Goal: Information Seeking & Learning: Learn about a topic

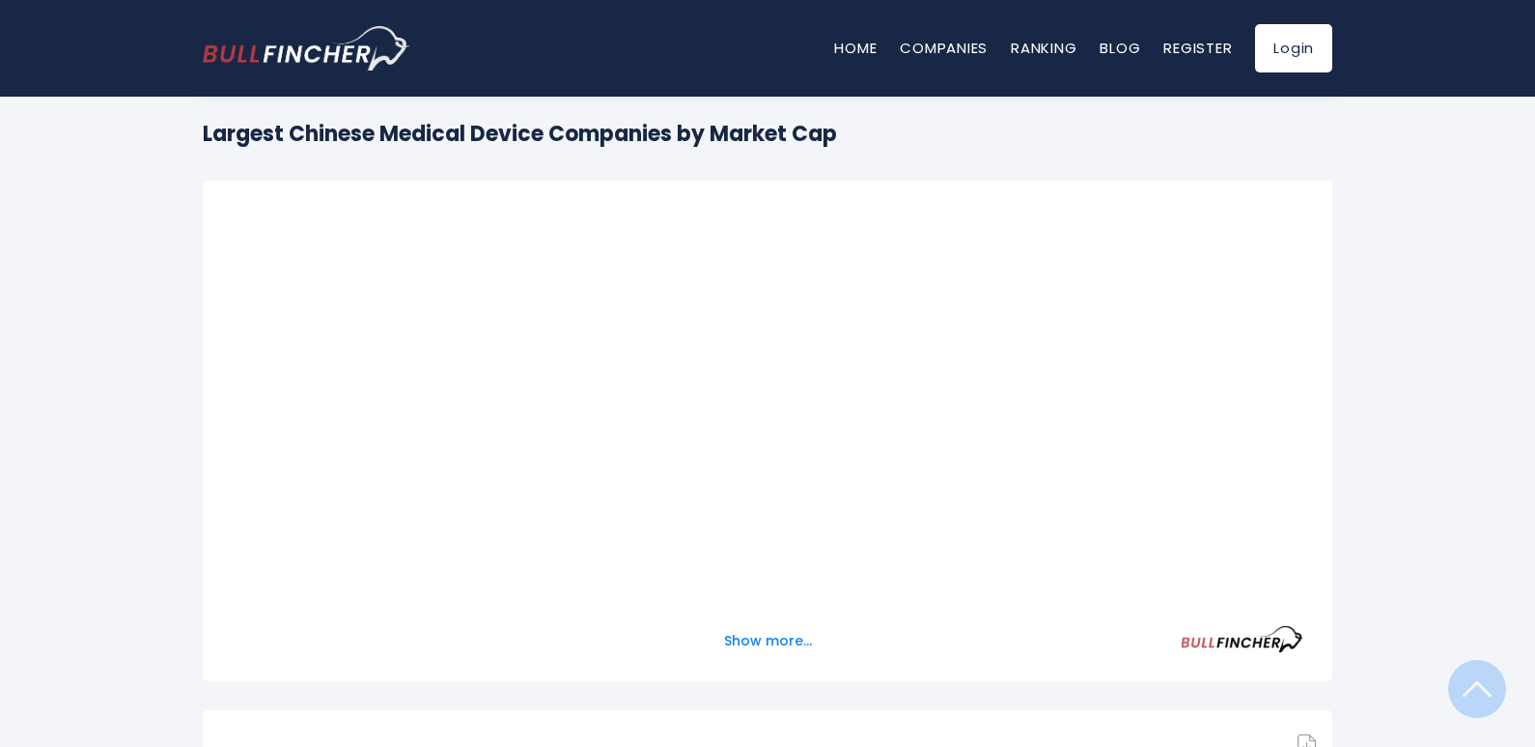
scroll to position [193, 0]
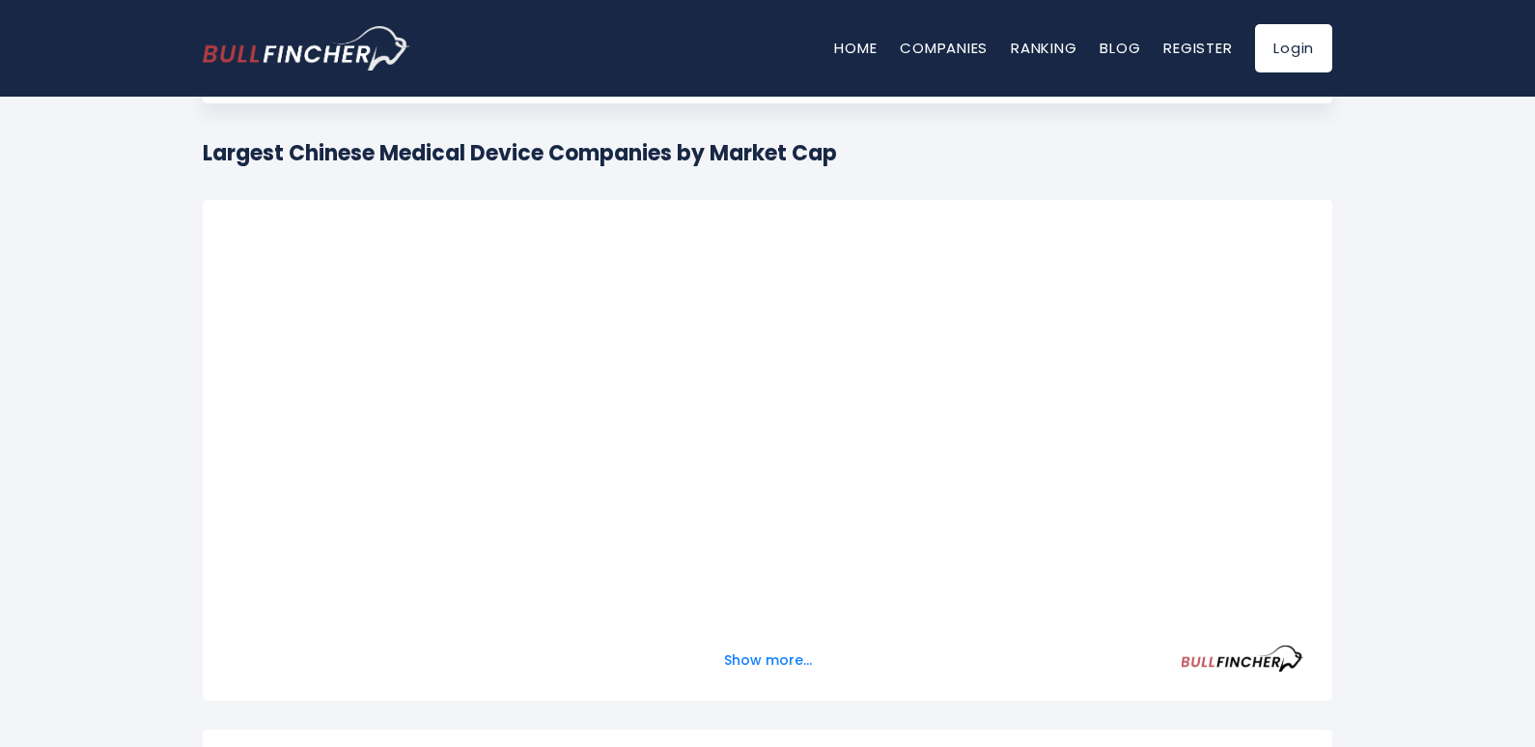
click at [792, 664] on div "Show more..." at bounding box center [768, 649] width 1072 height 54
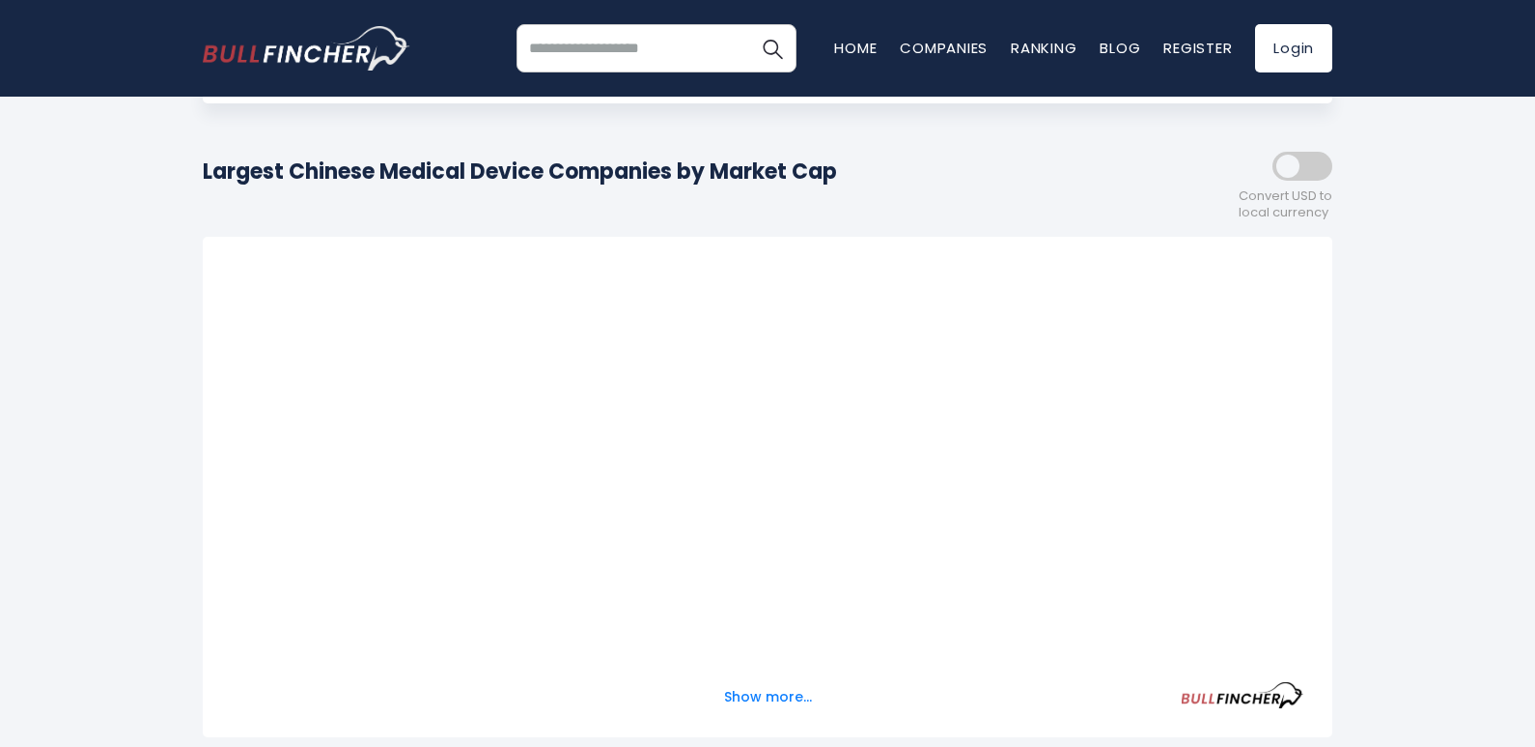
scroll to position [194, 0]
click at [780, 692] on button "Show more..." at bounding box center [768, 696] width 111 height 32
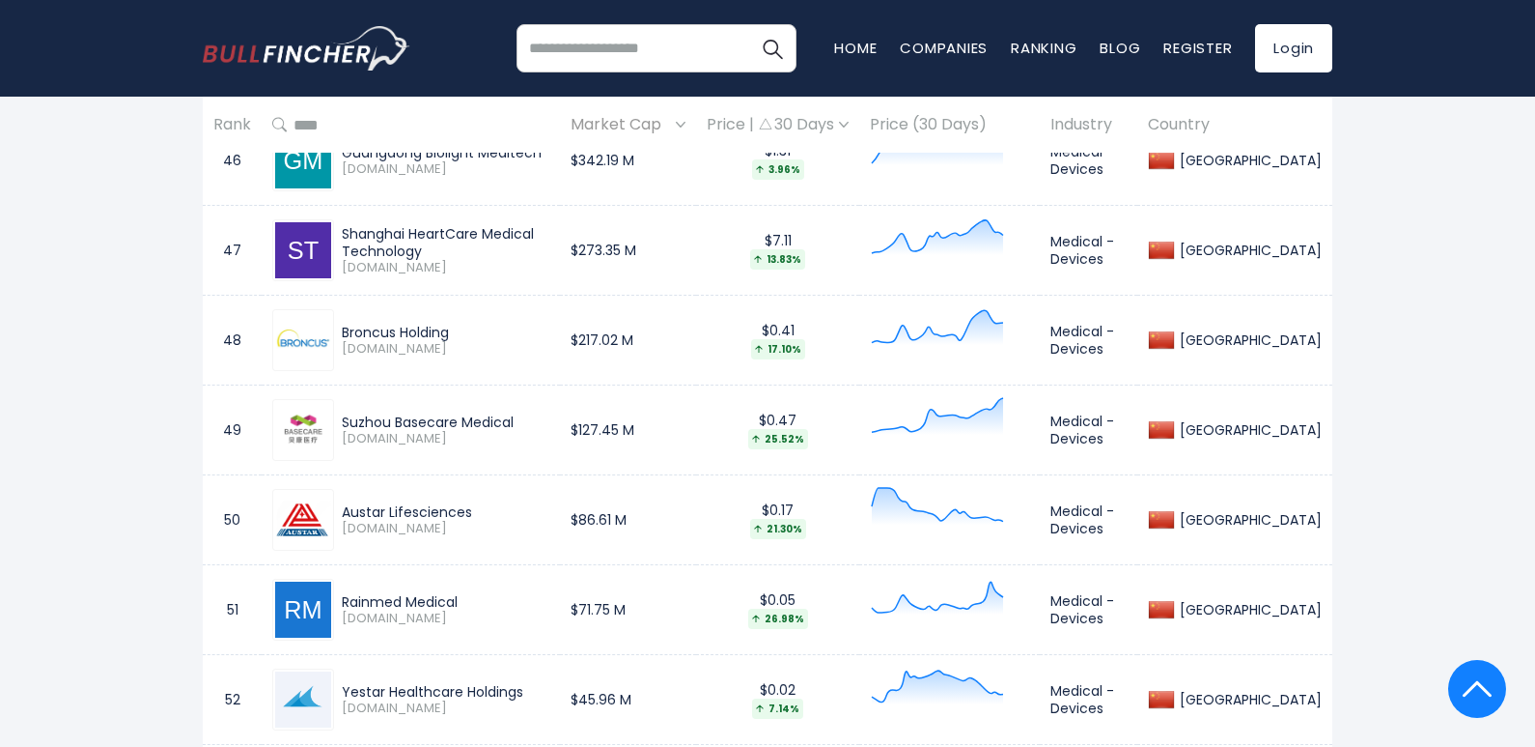
scroll to position [5023, 0]
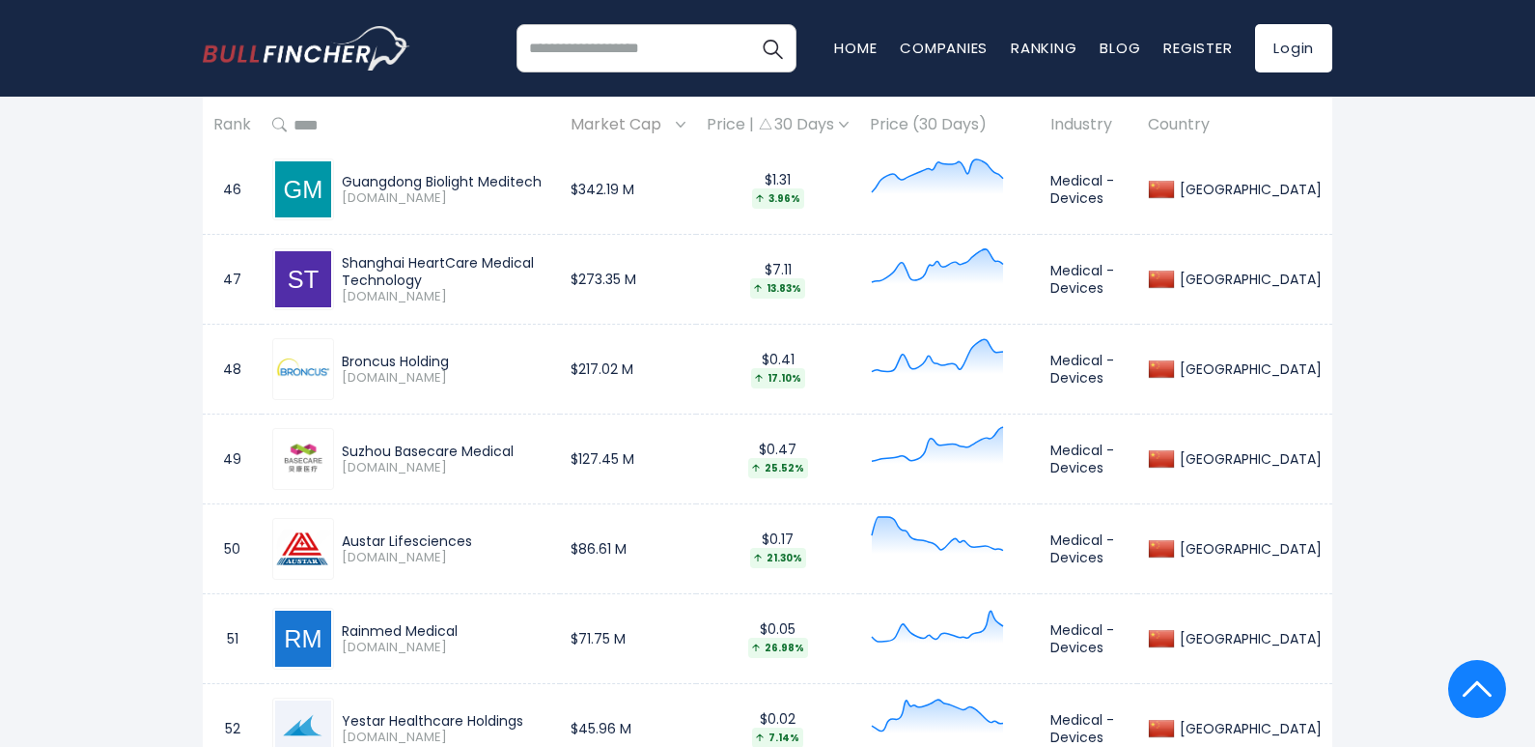
click at [377, 357] on div "Broncus Holding" at bounding box center [446, 360] width 208 height 17
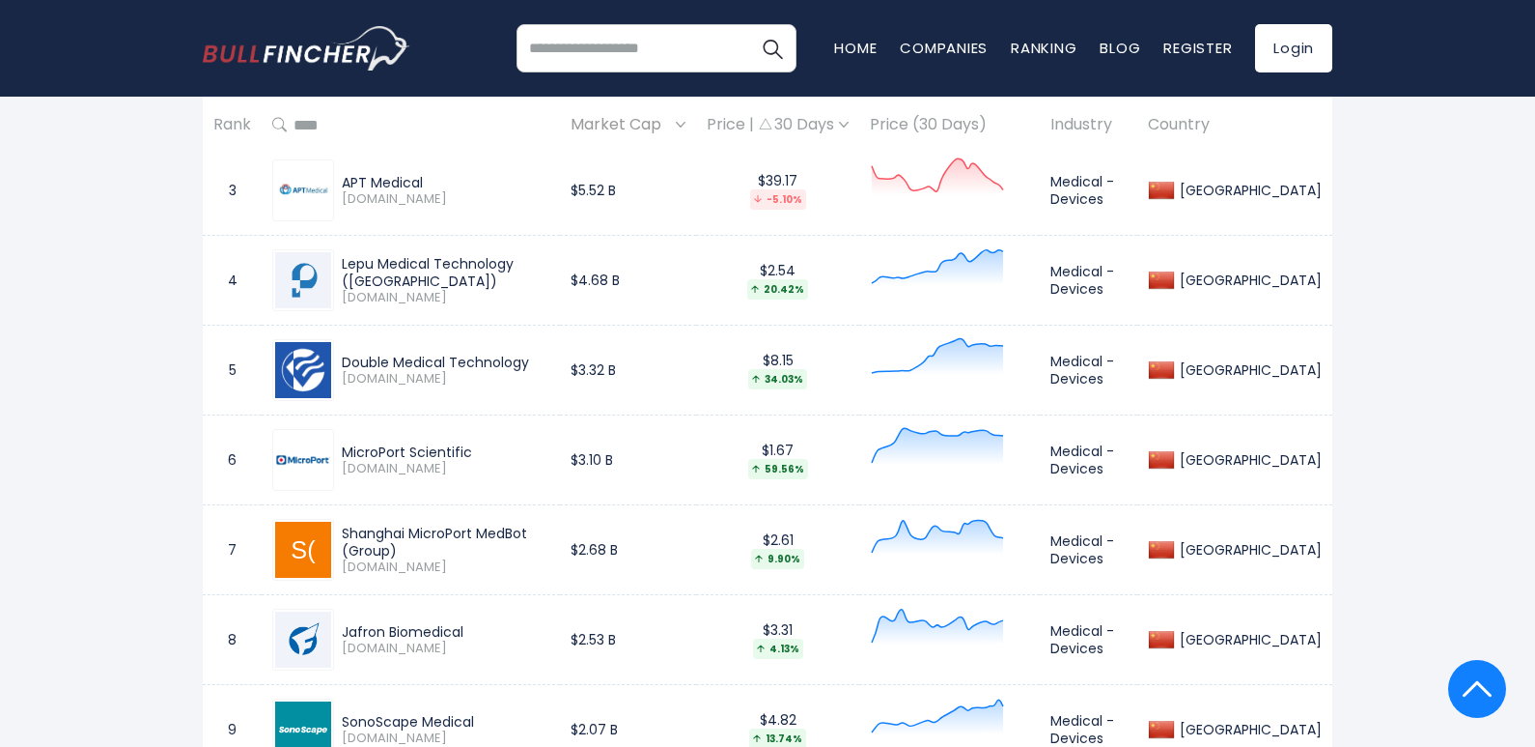
scroll to position [1256, 0]
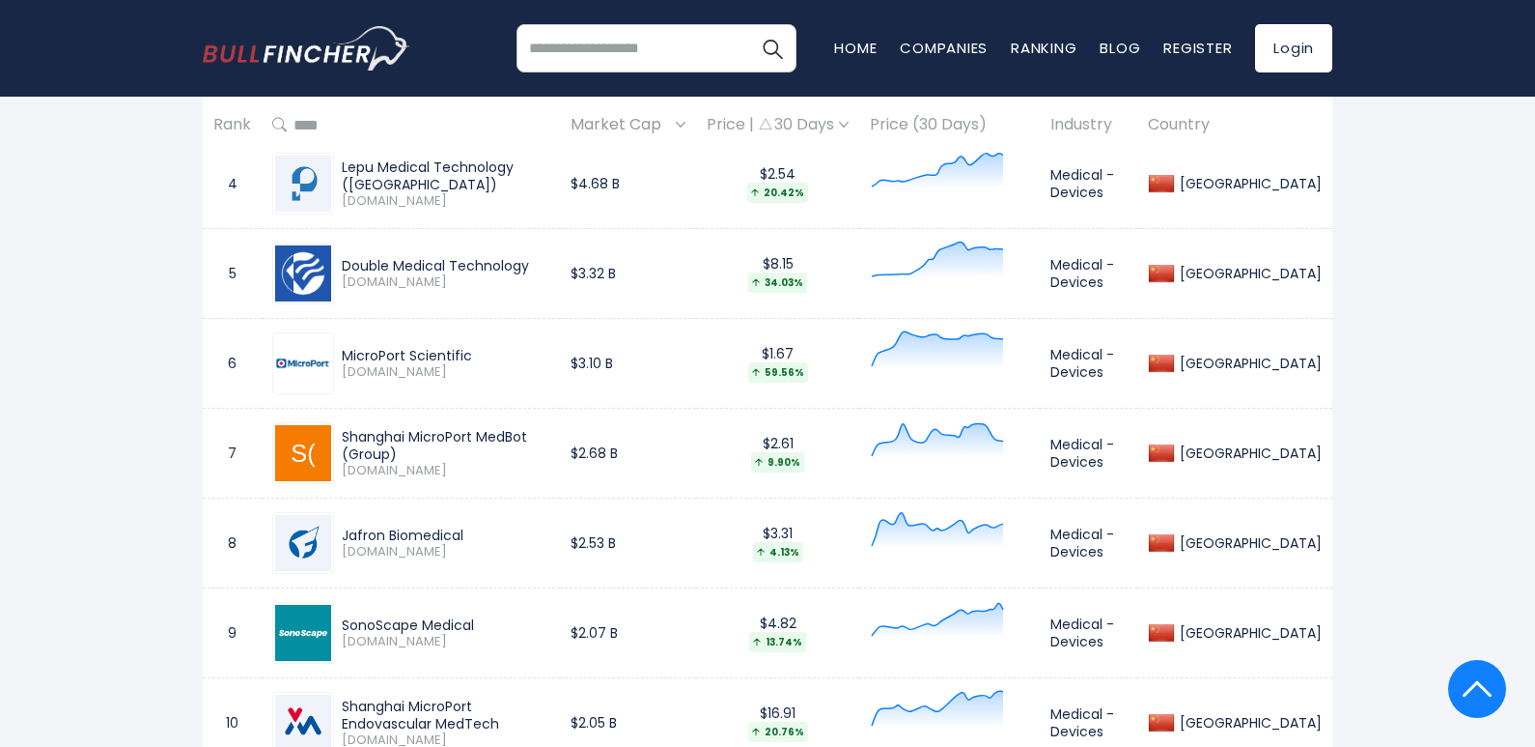
drag, startPoint x: 466, startPoint y: 357, endPoint x: 340, endPoint y: 351, distance: 126.7
click at [343, 352] on div "MicroPort Scientific" at bounding box center [446, 355] width 208 height 17
click at [549, 368] on span "[DOMAIN_NAME]" at bounding box center [446, 372] width 208 height 16
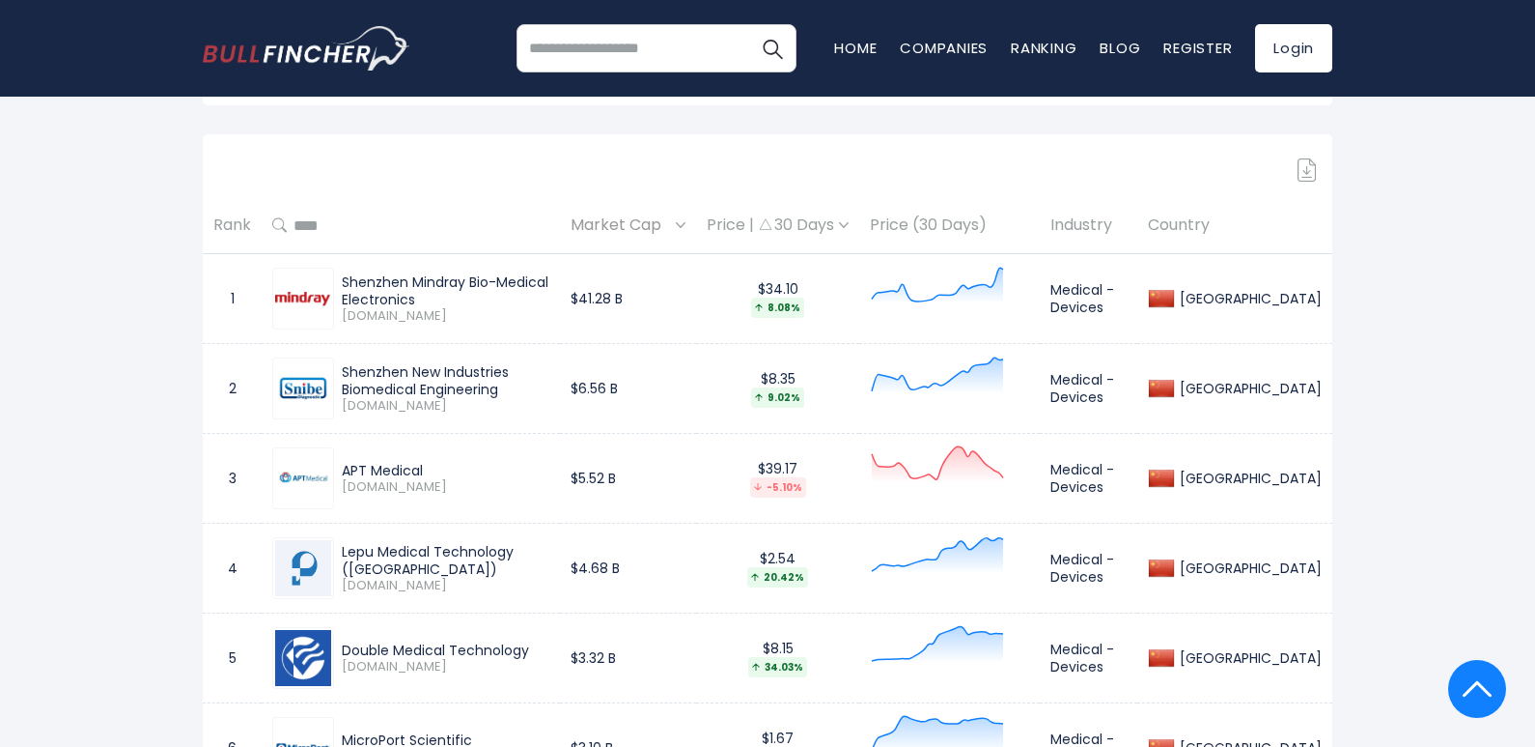
scroll to position [870, 0]
click at [849, 226] on img at bounding box center [844, 227] width 10 height 6
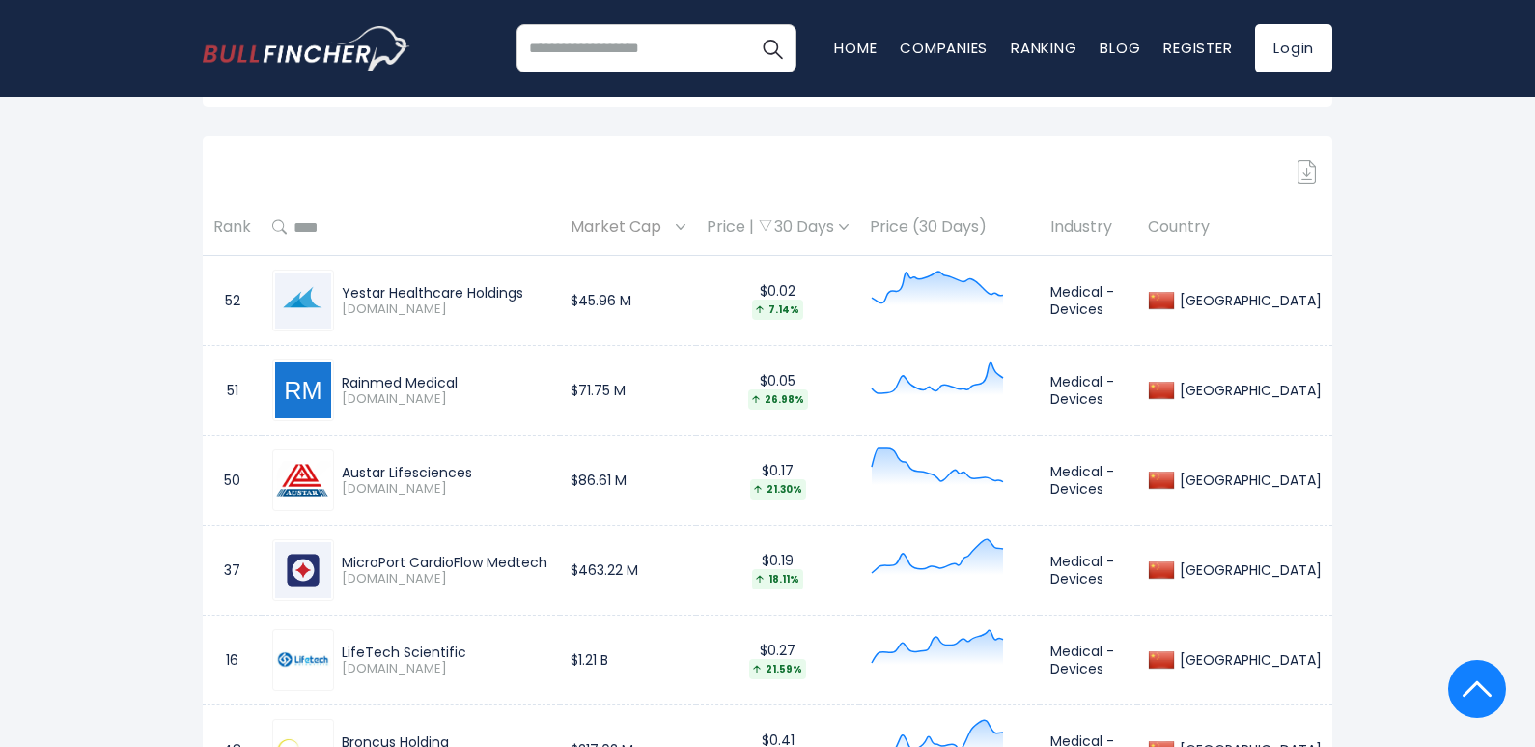
click at [849, 226] on img at bounding box center [844, 227] width 10 height 6
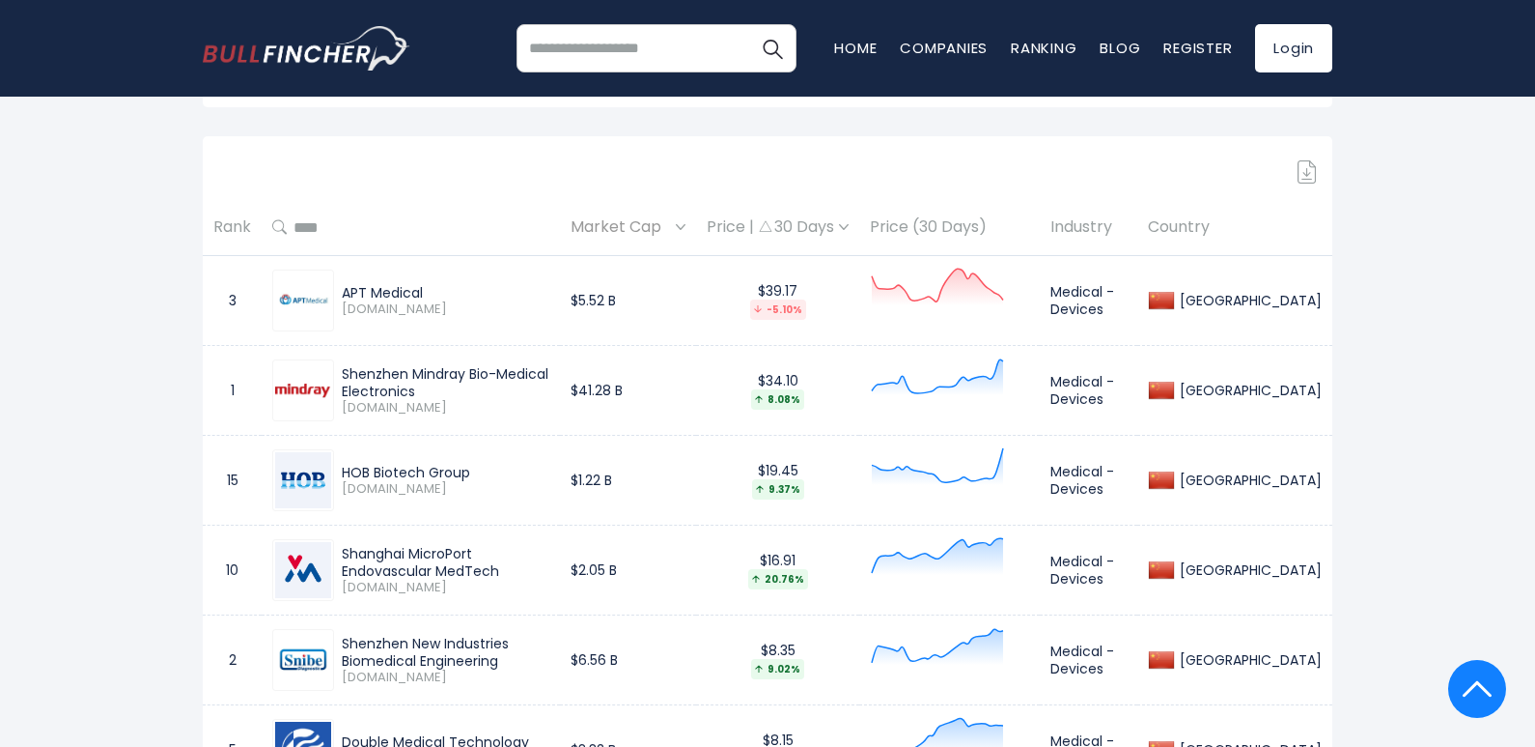
click at [991, 227] on th "Price (30 Days)" at bounding box center [949, 227] width 181 height 57
click at [849, 225] on div "Price | 30 Days" at bounding box center [778, 227] width 142 height 20
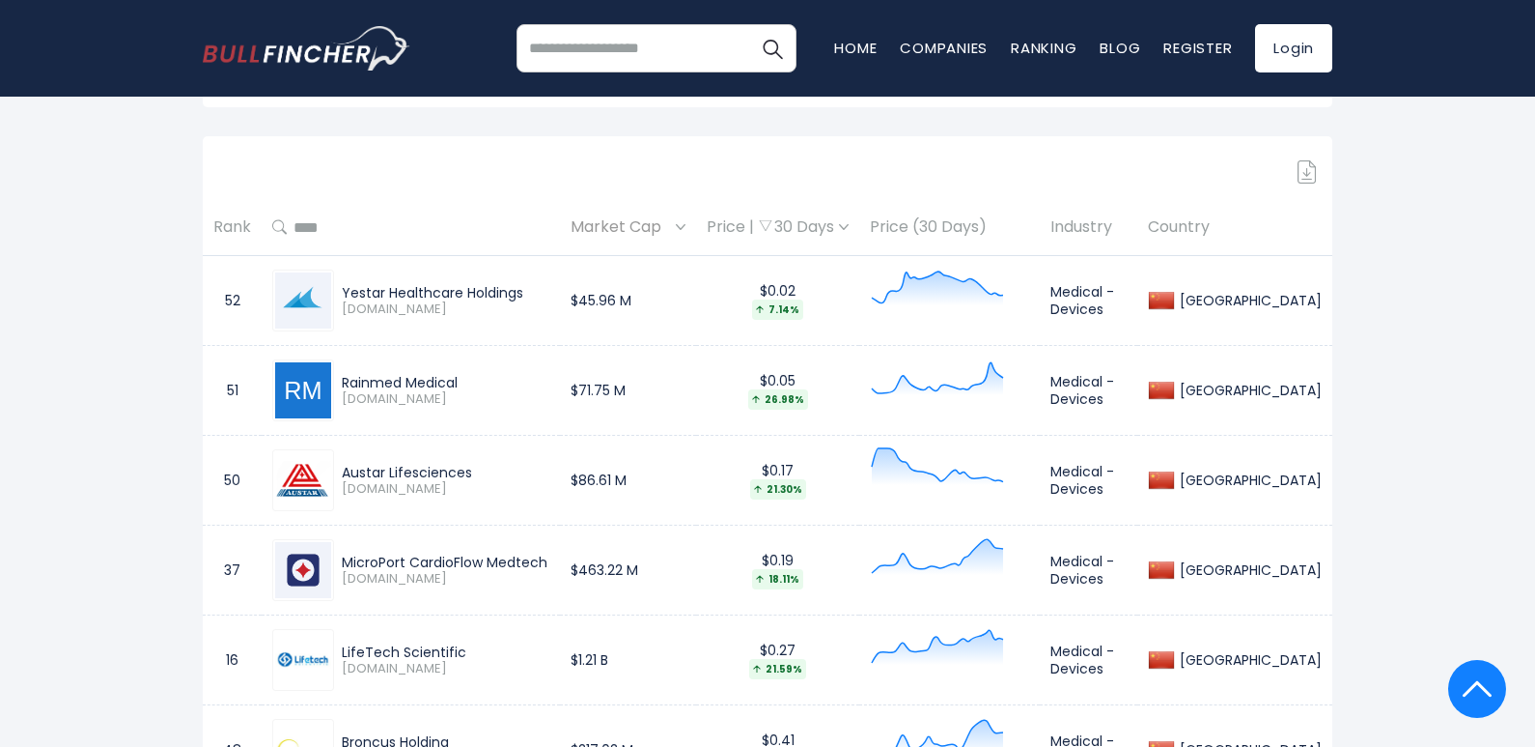
click at [849, 225] on div "Price | 30 Days" at bounding box center [778, 227] width 142 height 20
